Goal: Check status: Check status

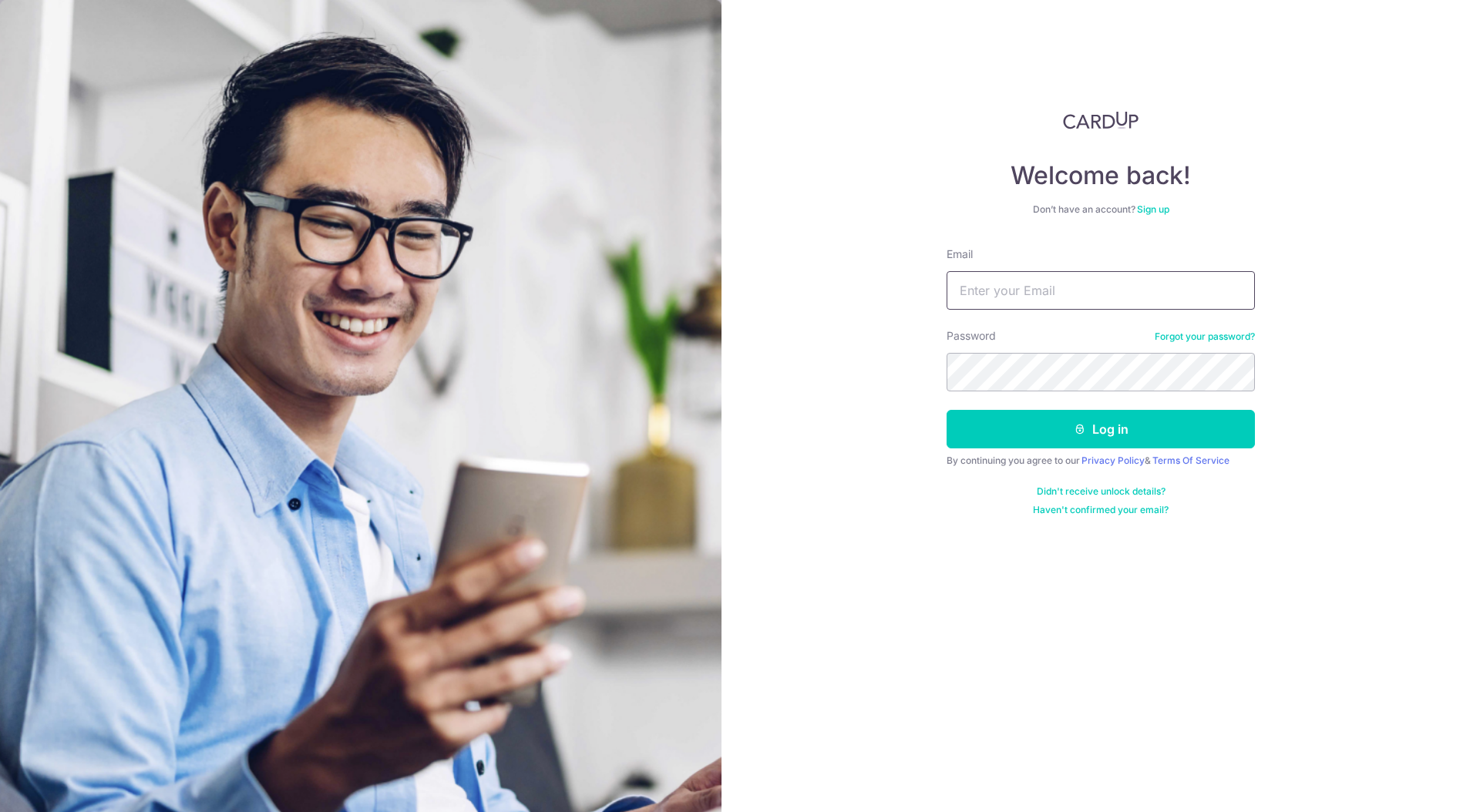
click at [1116, 301] on input "Email" at bounding box center [1100, 290] width 308 height 39
type input "[EMAIL_ADDRESS][DOMAIN_NAME]"
click at [1128, 435] on button "Log in" at bounding box center [1100, 430] width 308 height 39
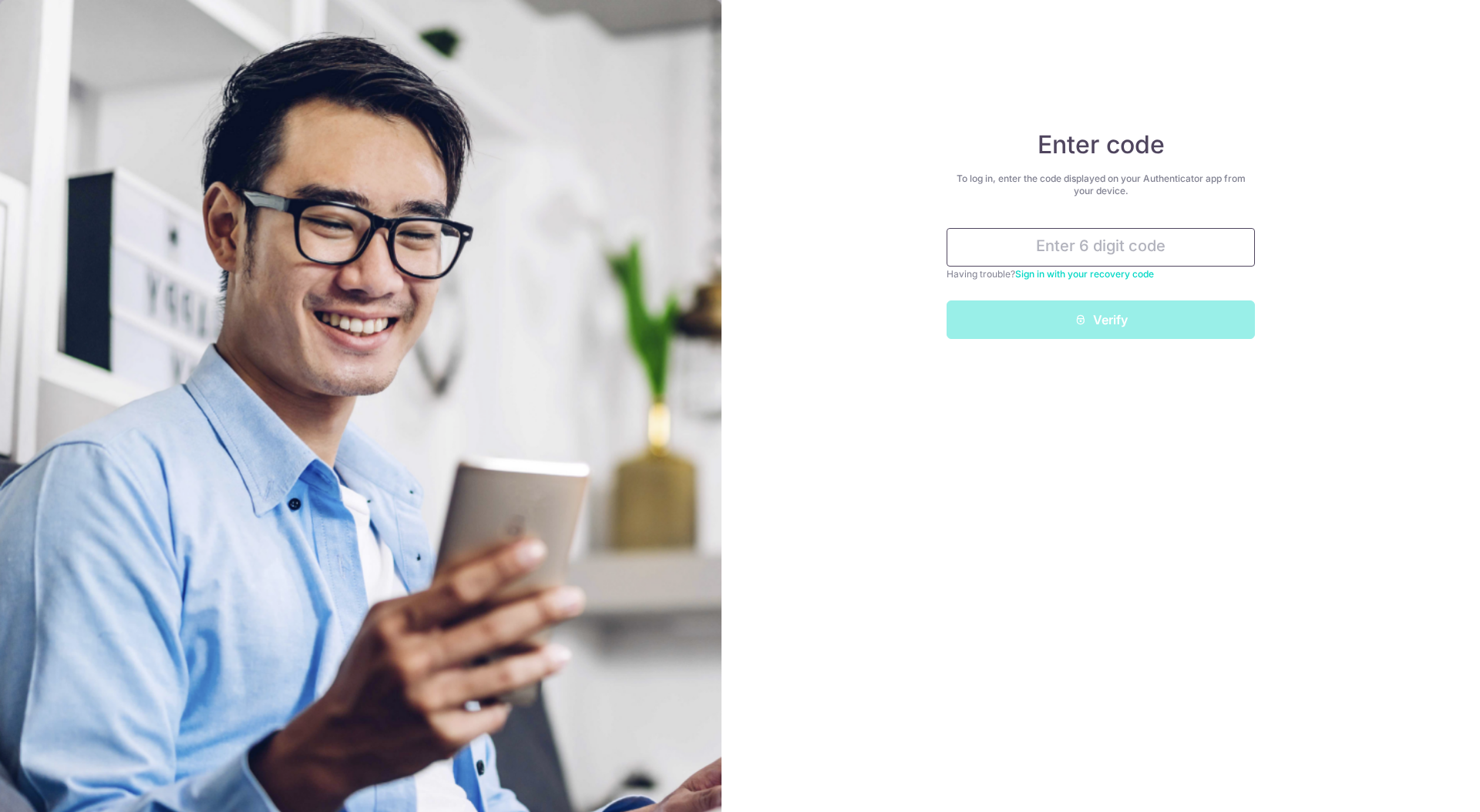
click at [1141, 250] on input "text" at bounding box center [1100, 248] width 308 height 39
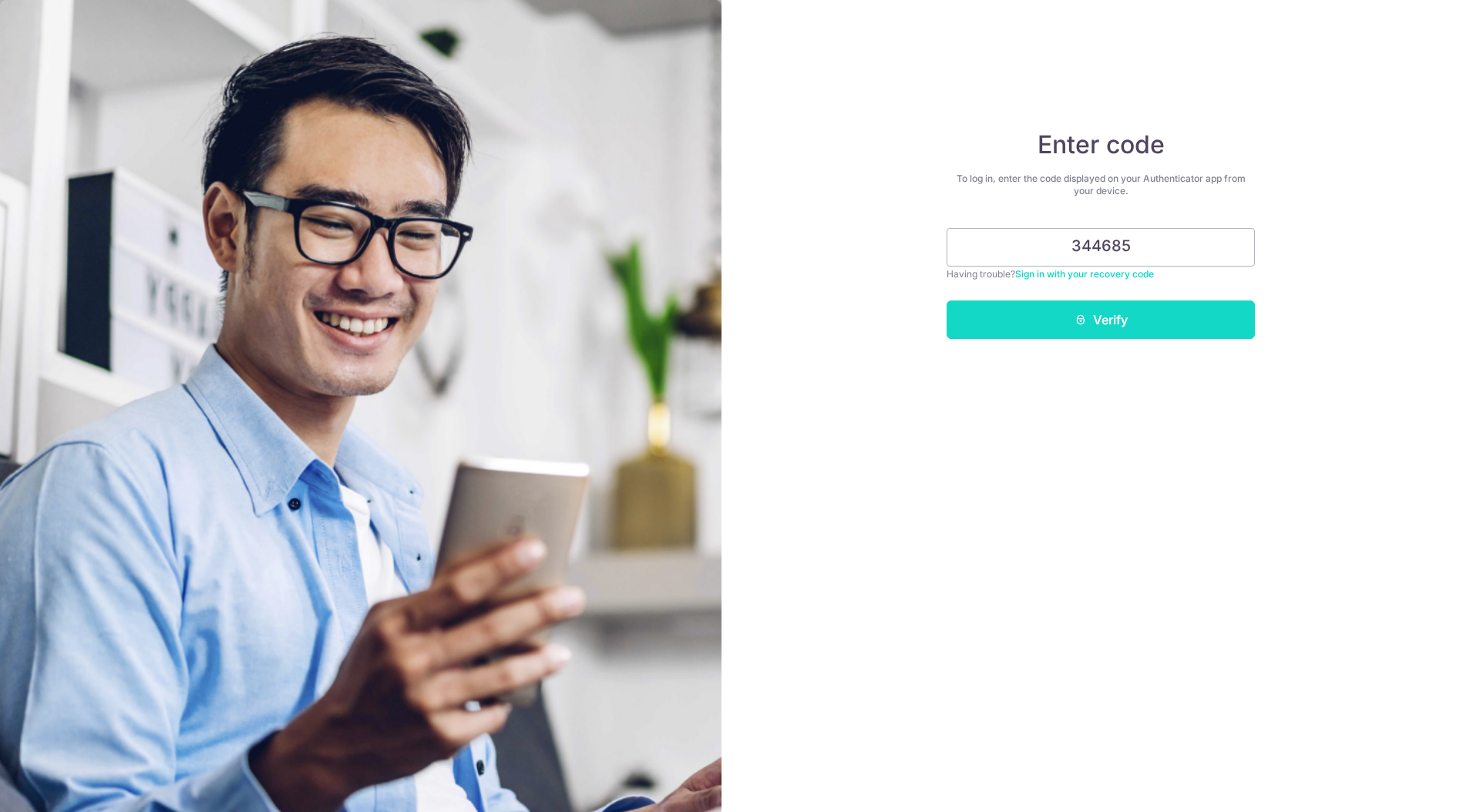
type input "344685"
click at [1171, 310] on button "Verify" at bounding box center [1100, 320] width 308 height 39
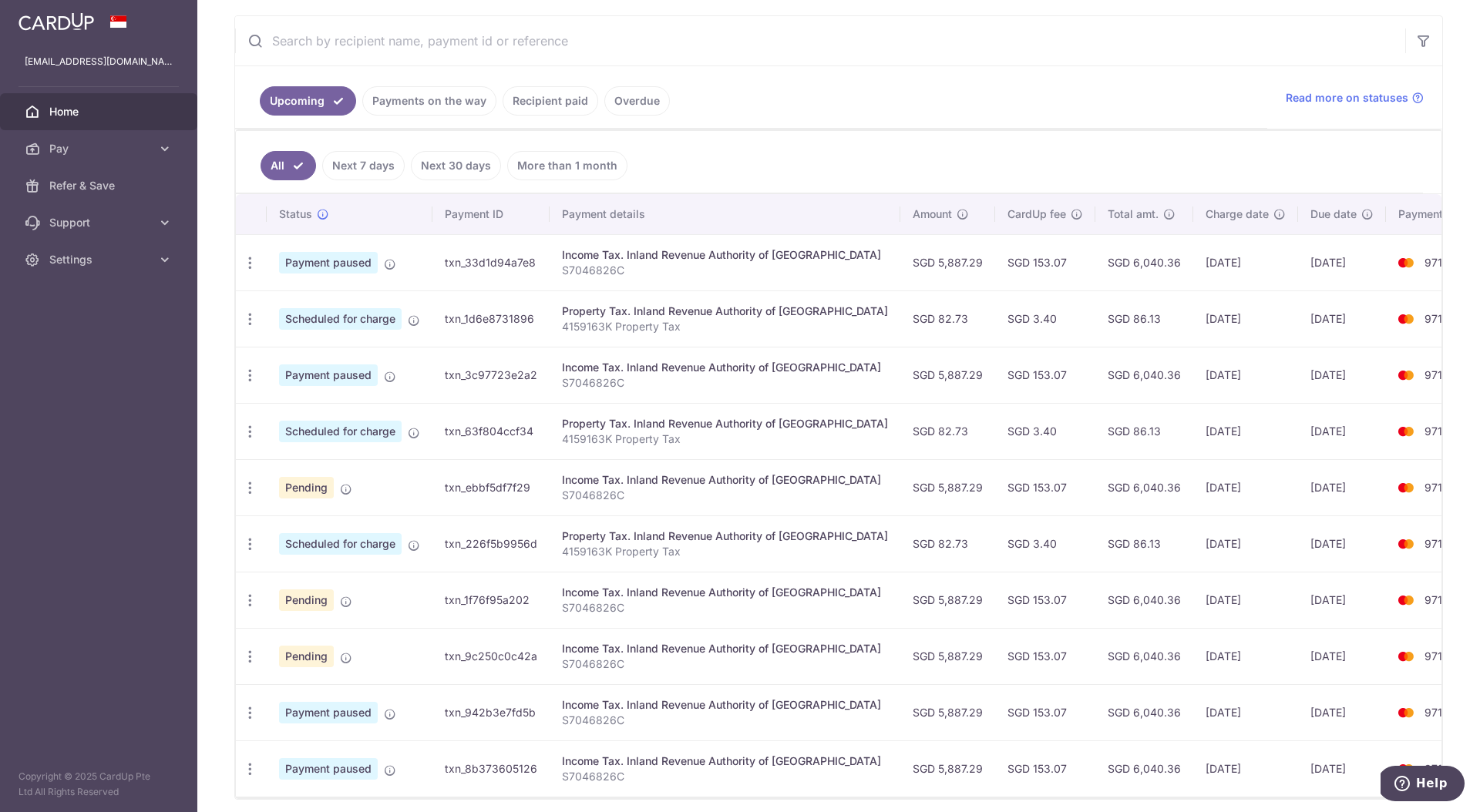
scroll to position [351, 0]
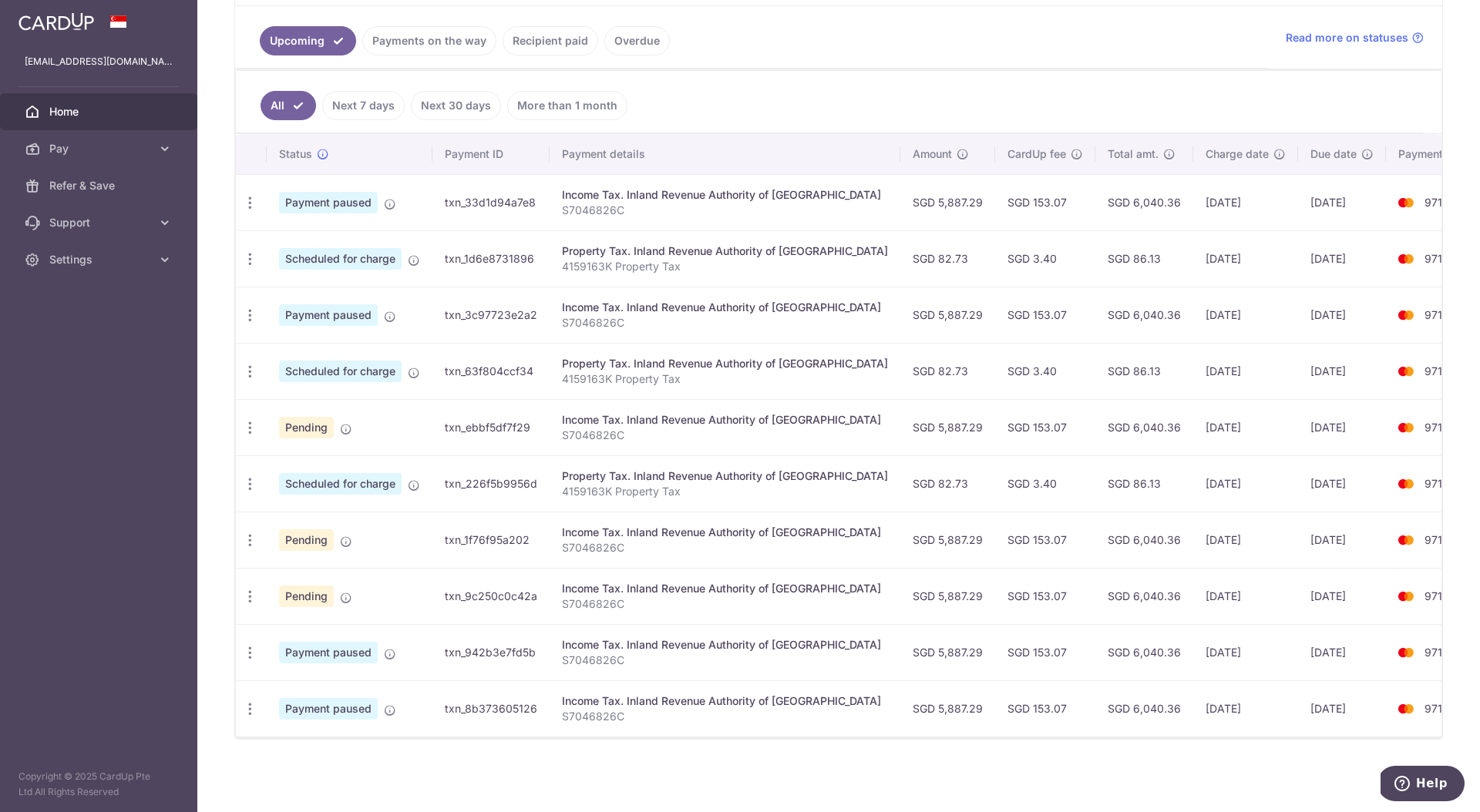
click at [440, 33] on link "Payments on the way" at bounding box center [429, 41] width 134 height 30
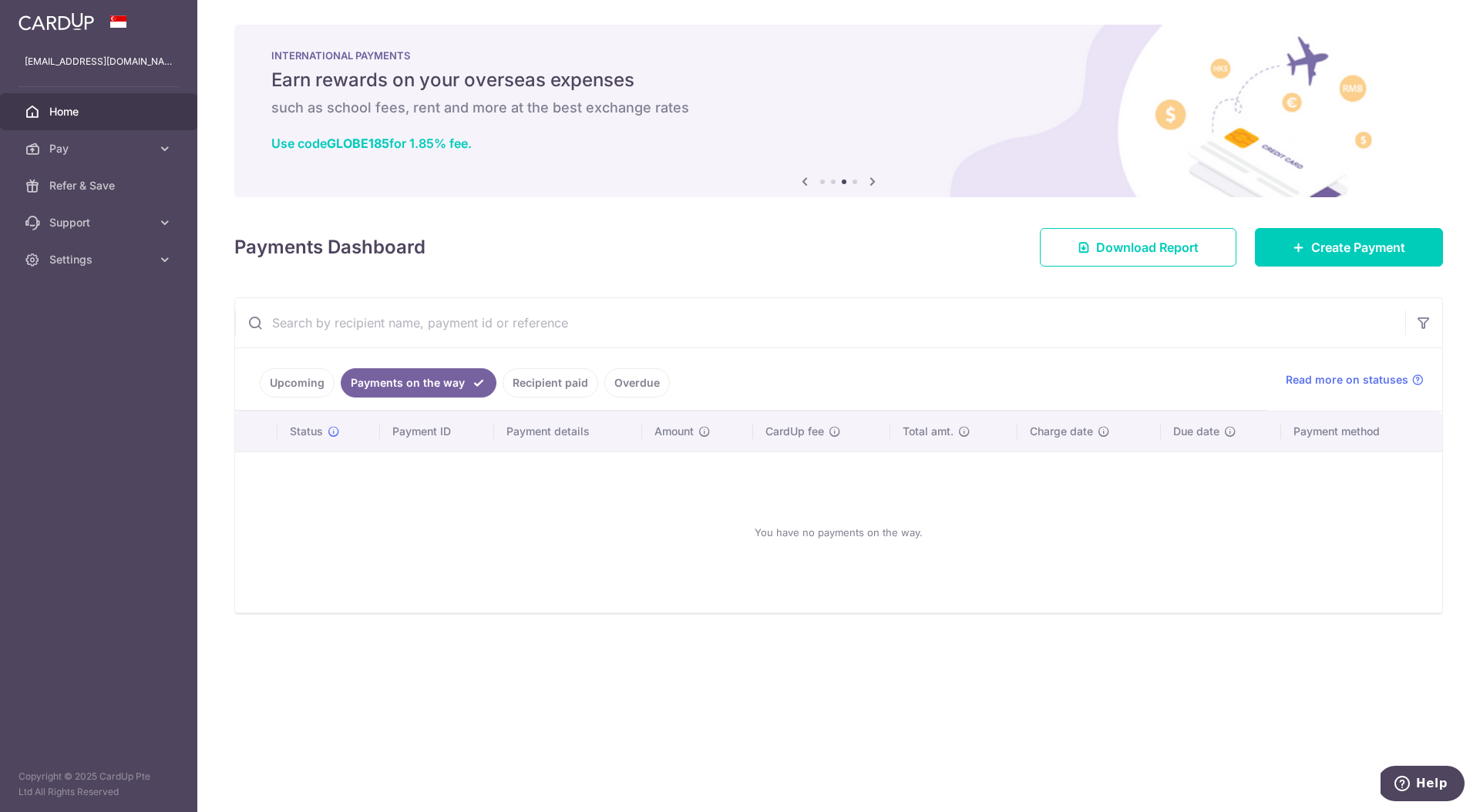
scroll to position [0, 0]
click at [279, 387] on link "Upcoming" at bounding box center [297, 383] width 75 height 30
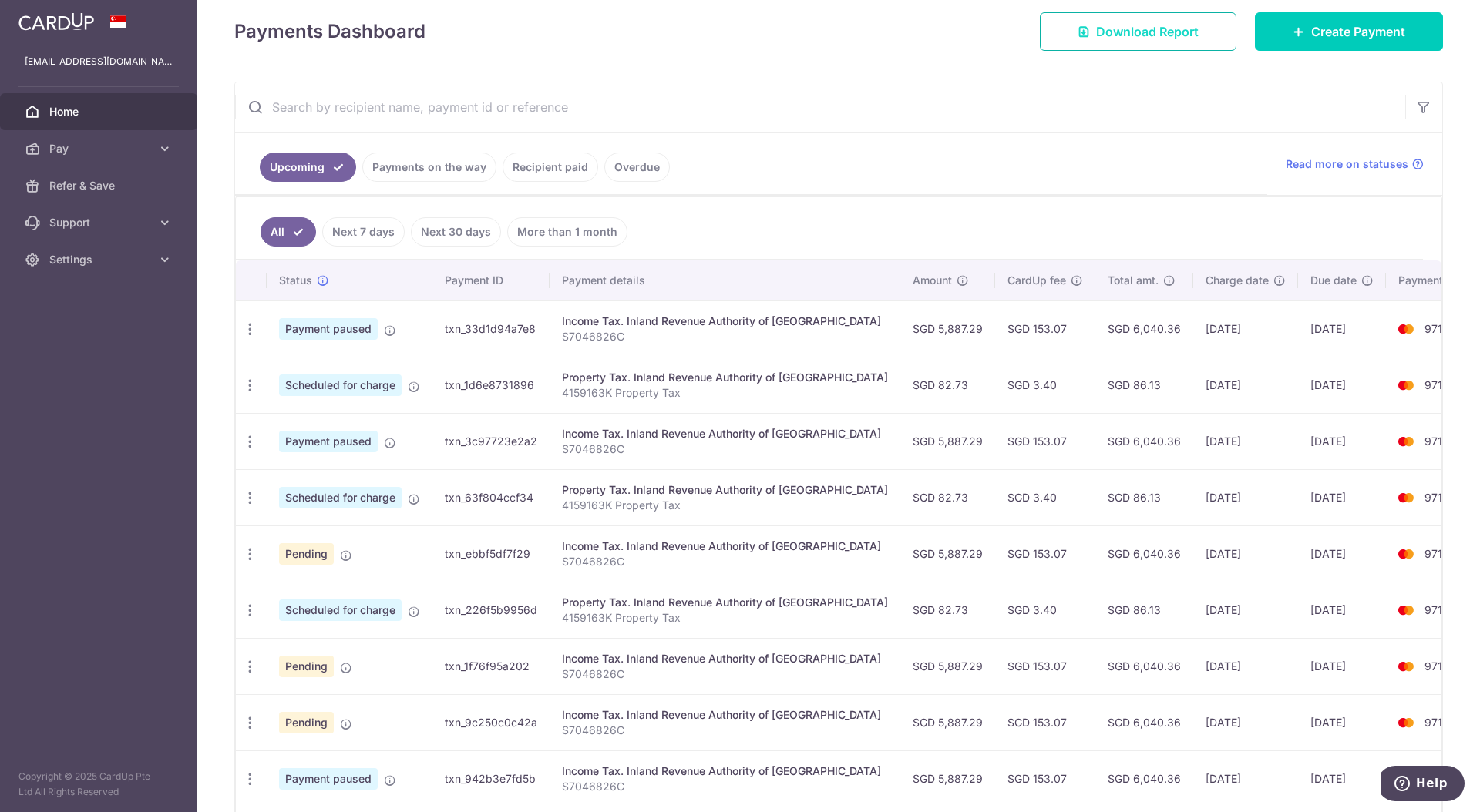
scroll to position [351, 0]
